Goal: Information Seeking & Learning: Learn about a topic

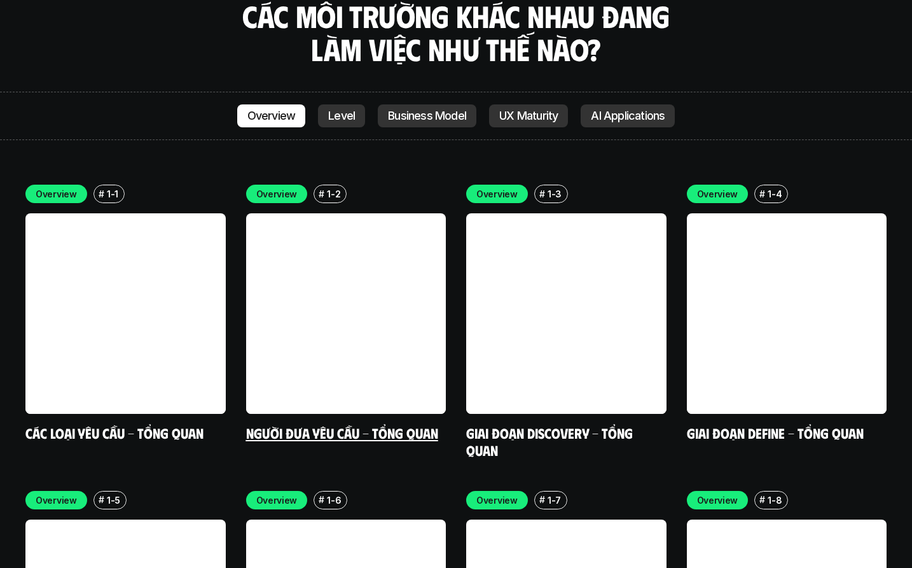
scroll to position [3658, 0]
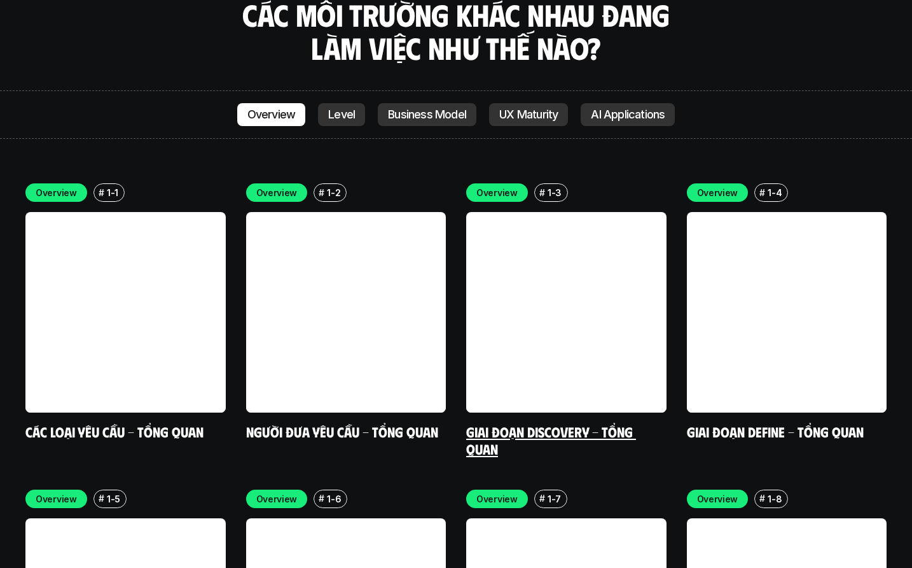
click at [552, 186] on p "1-3" at bounding box center [555, 192] width 14 height 13
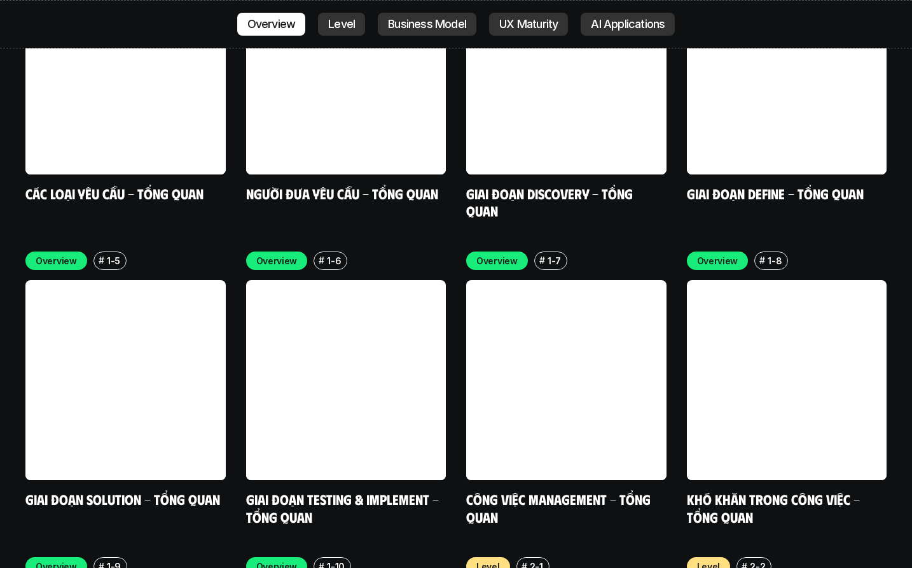
scroll to position [3899, 0]
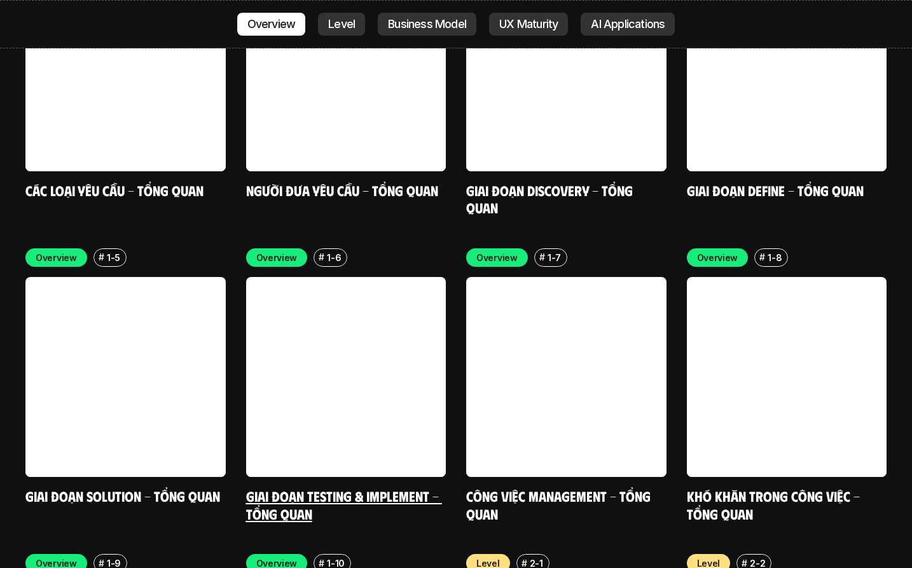
click at [345, 288] on link at bounding box center [346, 377] width 200 height 200
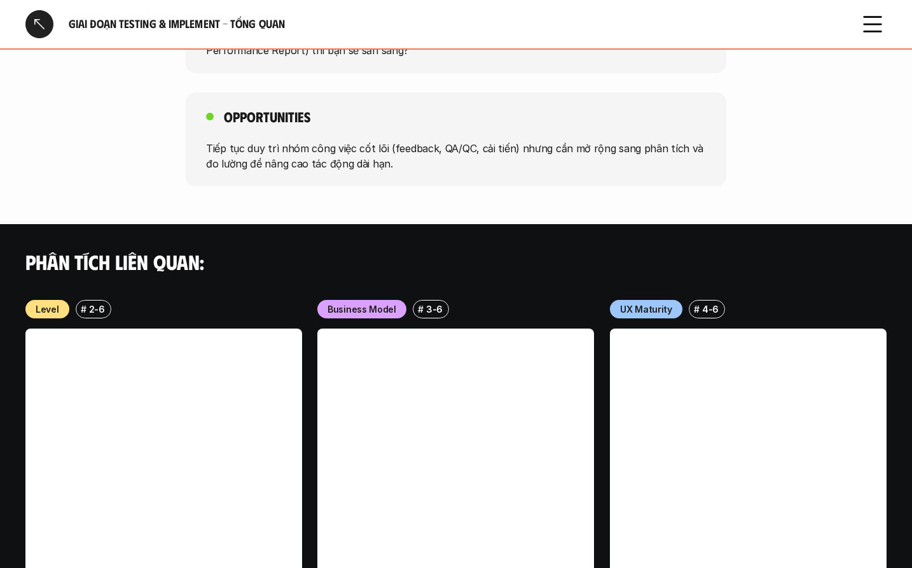
scroll to position [1078, 0]
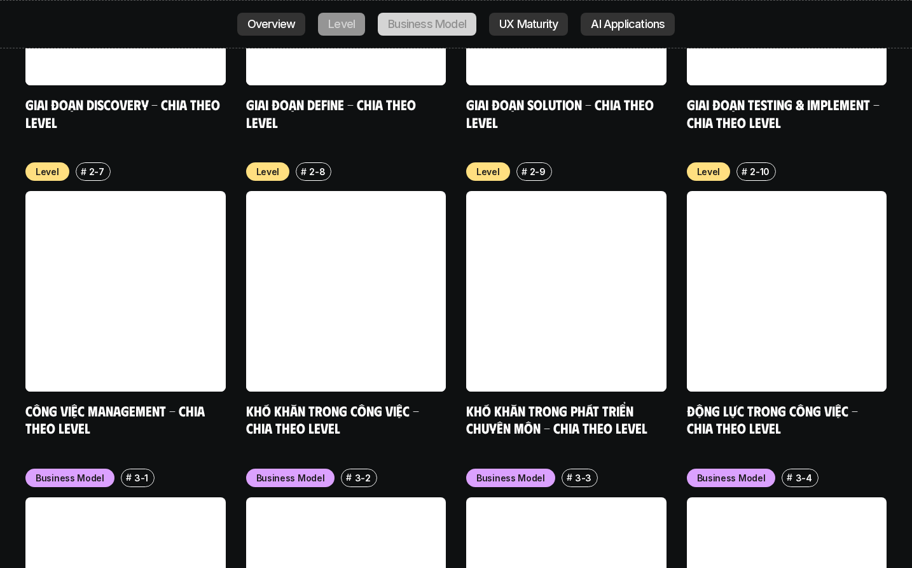
scroll to position [4894, 0]
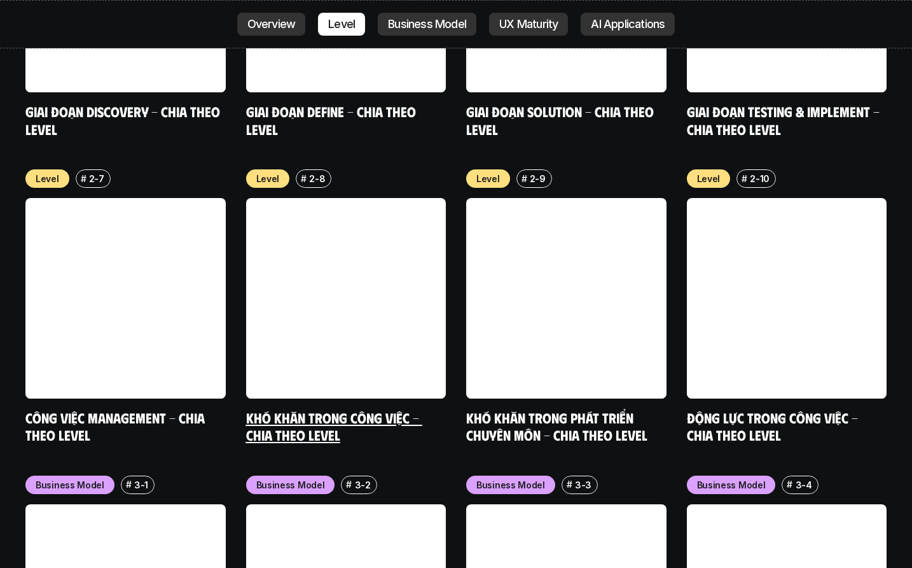
click at [384, 241] on link at bounding box center [346, 298] width 200 height 200
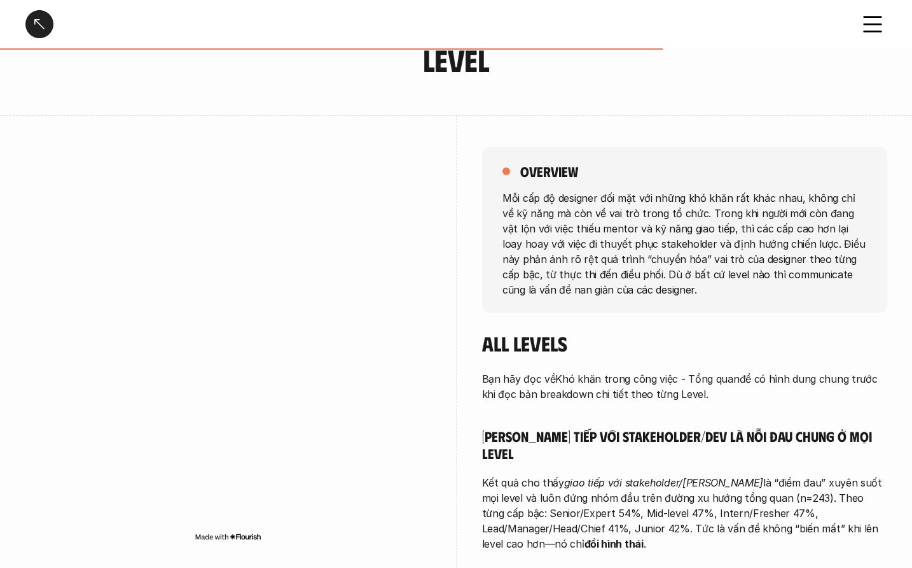
scroll to position [95, 0]
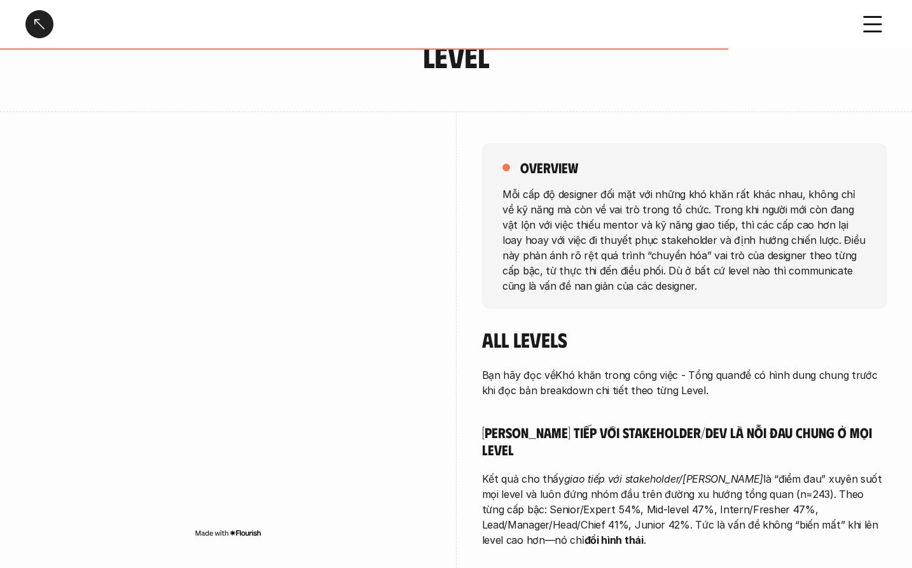
scroll to position [4894, 0]
